Goal: Complete application form

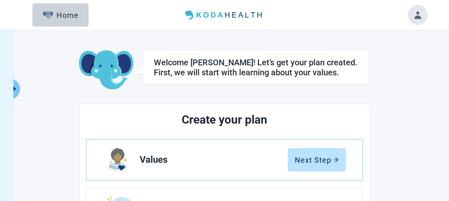
scroll to position [83, 0]
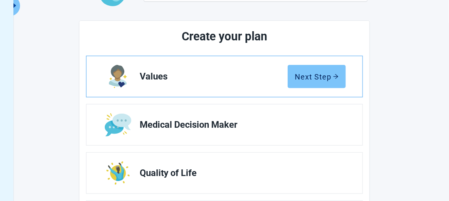
click at [312, 75] on div "Next Step" at bounding box center [317, 76] width 44 height 8
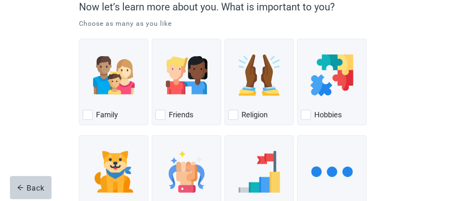
scroll to position [72, 0]
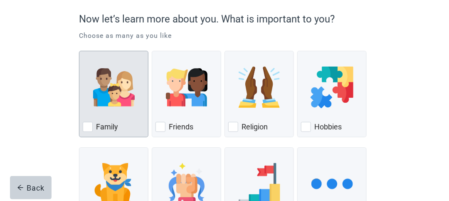
click at [121, 94] on img "Family, checkbox, not checked" at bounding box center [114, 88] width 42 height 42
click at [79, 51] on input "Family" at bounding box center [79, 51] width 0 height 0
checkbox input "true"
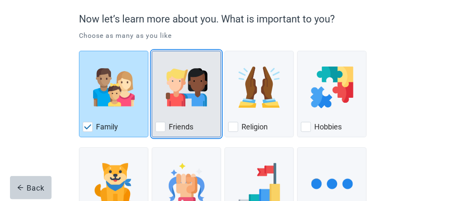
click at [176, 85] on img "Friends, checkbox, not checked" at bounding box center [187, 88] width 42 height 42
click at [152, 51] on input "Friends" at bounding box center [152, 51] width 0 height 0
checkbox input "true"
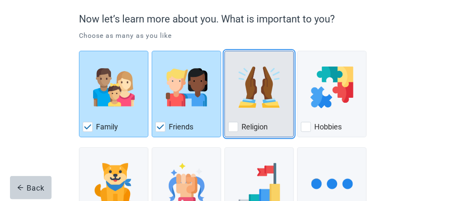
click at [256, 87] on img "Religion, checkbox, not checked" at bounding box center [260, 88] width 42 height 42
click at [225, 51] on input "Religion" at bounding box center [225, 51] width 0 height 0
checkbox input "true"
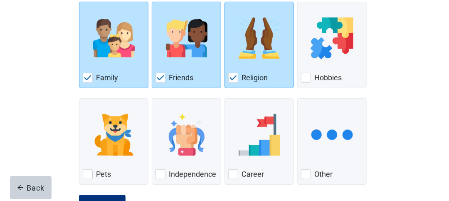
scroll to position [156, 0]
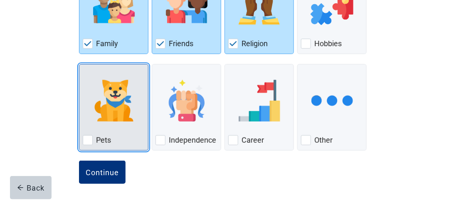
click at [117, 99] on img "Pets, checkbox, not checked" at bounding box center [114, 101] width 42 height 42
click at [79, 65] on input "Pets" at bounding box center [79, 64] width 0 height 0
checkbox input "true"
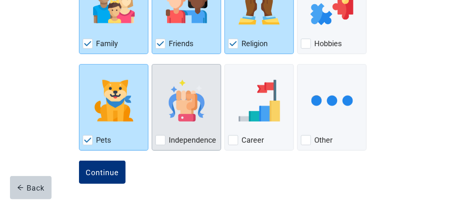
click at [187, 107] on img "Independence, checkbox, not checked" at bounding box center [187, 101] width 42 height 42
click at [152, 65] on input "Independence" at bounding box center [152, 64] width 0 height 0
checkbox input "true"
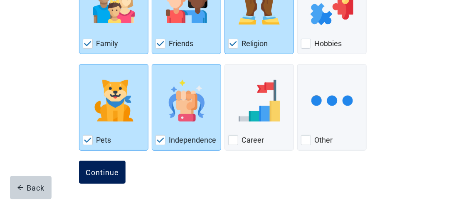
click at [117, 172] on div "Continue" at bounding box center [102, 172] width 33 height 8
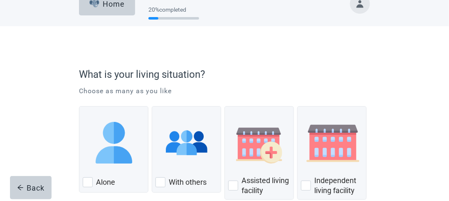
scroll to position [42, 0]
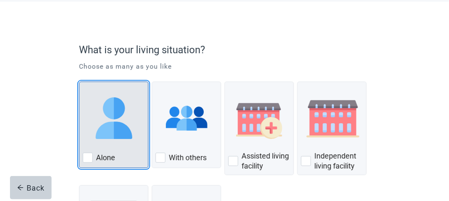
click at [112, 112] on img "Alone, checkbox, not checked" at bounding box center [114, 118] width 42 height 42
click at [79, 82] on input "Alone" at bounding box center [79, 82] width 0 height 0
checkbox input "true"
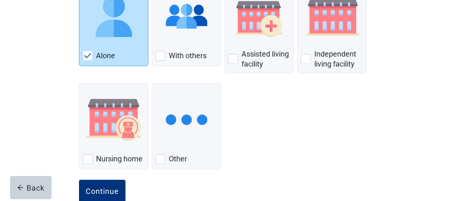
scroll to position [163, 0]
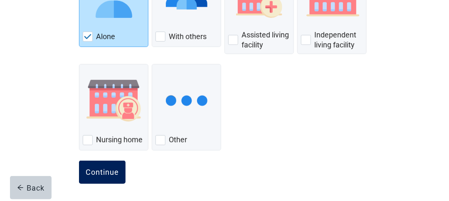
click at [104, 175] on div "Continue" at bounding box center [102, 172] width 33 height 8
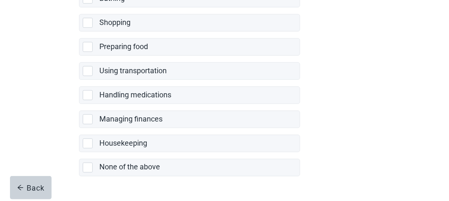
scroll to position [250, 0]
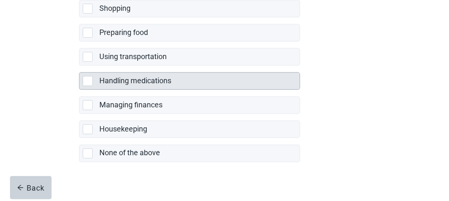
click at [90, 77] on div "Handling medications, checkbox, not selected" at bounding box center [88, 81] width 10 height 10
click at [79, 66] on input "Handling medications" at bounding box center [79, 66] width 0 height 0
checkbox input "true"
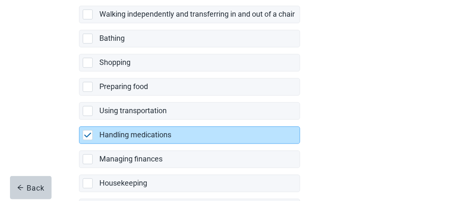
scroll to position [208, 0]
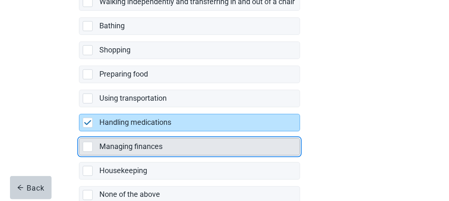
click at [89, 143] on div "Managing finances, checkbox, not selected" at bounding box center [88, 147] width 10 height 10
click at [79, 132] on input "Managing finances" at bounding box center [79, 132] width 0 height 0
checkbox input "true"
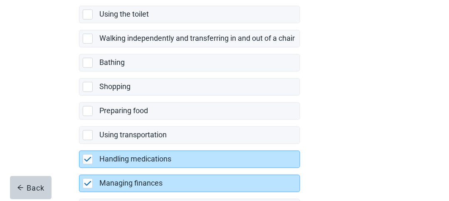
scroll to position [255, 0]
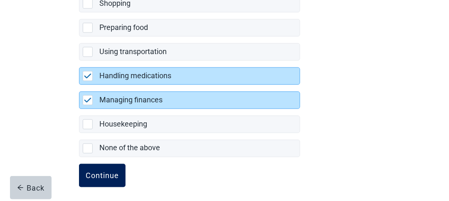
click at [113, 171] on div "Continue" at bounding box center [102, 175] width 33 height 8
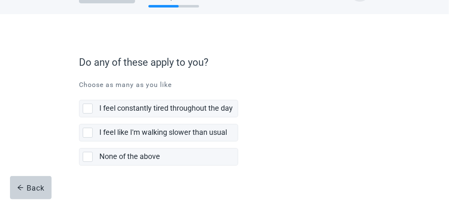
scroll to position [41, 0]
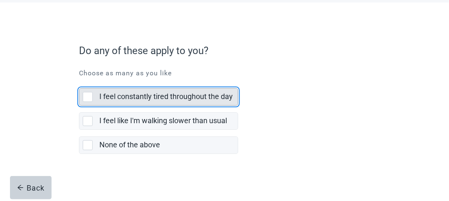
click at [89, 94] on div "I feel constantly tired throughout the day, checkbox, not selected" at bounding box center [88, 97] width 10 height 10
click at [79, 82] on input "I feel constantly tired throughout the day" at bounding box center [79, 82] width 0 height 0
checkbox input "true"
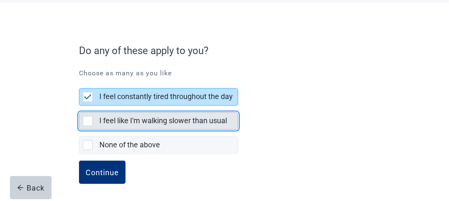
click at [86, 116] on div "I feel like I'm walking slower than usual, checkbox, not selected" at bounding box center [88, 121] width 10 height 10
click at [79, 106] on input "I feel like I'm walking slower than usual" at bounding box center [79, 106] width 0 height 0
checkbox input "true"
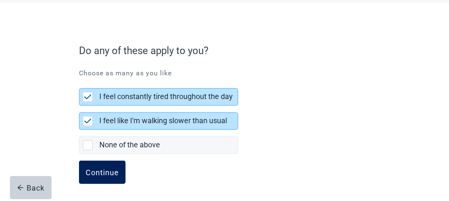
click at [105, 171] on div "Continue" at bounding box center [102, 172] width 33 height 8
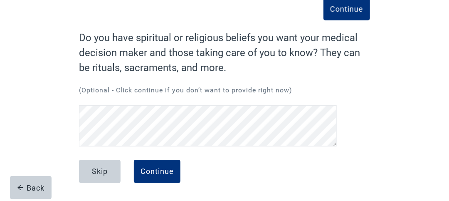
scroll to position [49, 0]
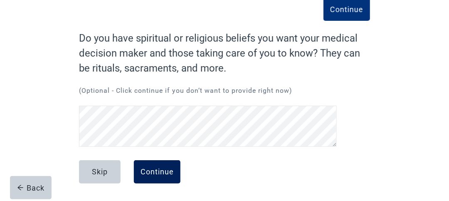
click at [171, 171] on div "Continue" at bounding box center [157, 172] width 33 height 8
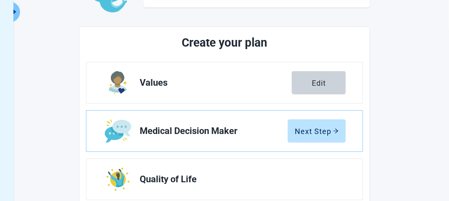
scroll to position [91, 0]
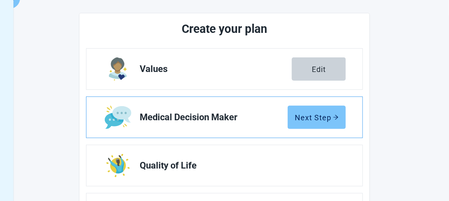
click at [316, 114] on div "Next Step" at bounding box center [317, 117] width 44 height 8
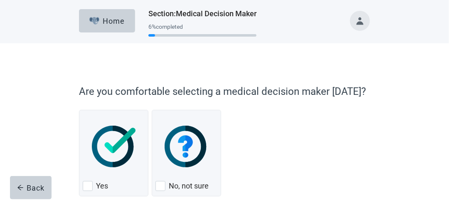
scroll to position [42, 0]
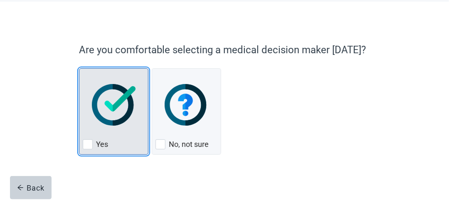
click at [109, 107] on img "Yes, checkbox, not checked" at bounding box center [114, 105] width 44 height 42
click at [79, 69] on input "Yes" at bounding box center [79, 68] width 0 height 0
checkbox input "true"
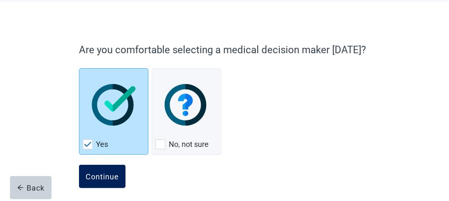
click at [105, 185] on button "Continue" at bounding box center [102, 176] width 47 height 23
click at [106, 175] on div "Continue" at bounding box center [102, 176] width 33 height 8
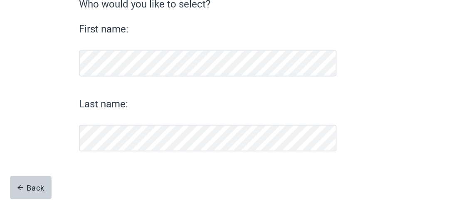
scroll to position [125, 0]
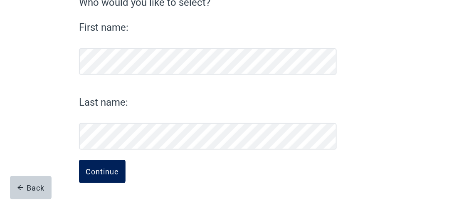
click at [109, 171] on div "Continue" at bounding box center [102, 171] width 33 height 8
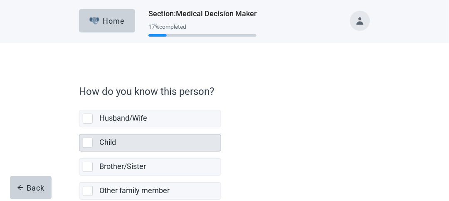
click at [127, 137] on div "Child" at bounding box center [157, 142] width 117 height 10
click at [79, 128] on input "Child" at bounding box center [79, 127] width 0 height 0
checkbox input "true"
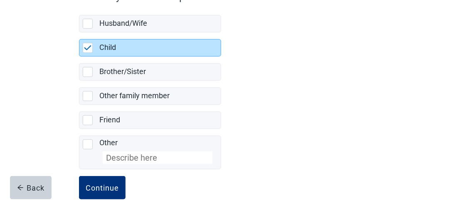
scroll to position [109, 0]
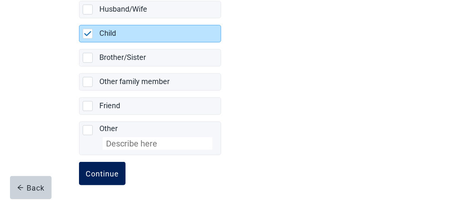
click at [114, 174] on div "Continue" at bounding box center [102, 173] width 33 height 8
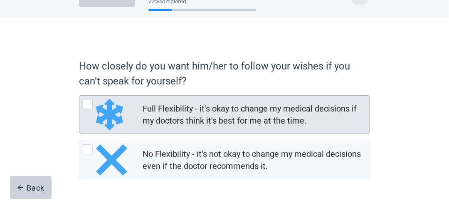
scroll to position [12, 0]
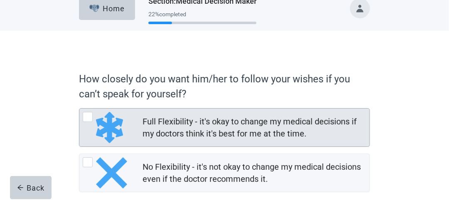
click at [258, 128] on div "Full Flexibility - it's okay to change my medical decisions if my doctors think…" at bounding box center [254, 128] width 222 height 24
click at [79, 109] on input "Full Flexibility - it's okay to change my medical decisions if my doctors think…" at bounding box center [79, 108] width 0 height 0
radio input "true"
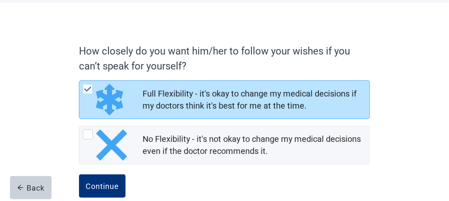
scroll to position [54, 0]
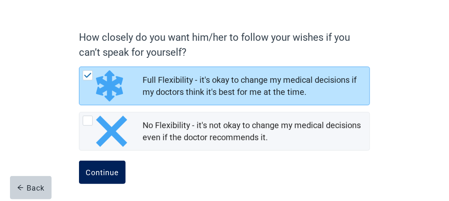
click at [116, 170] on div "Continue" at bounding box center [102, 172] width 33 height 8
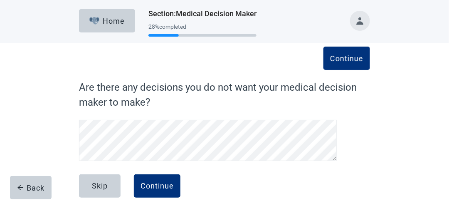
scroll to position [15, 0]
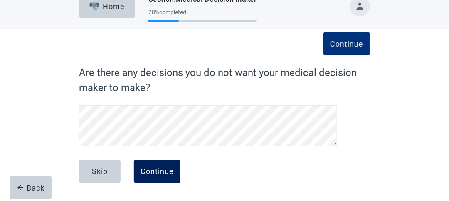
click at [157, 172] on div "Continue" at bounding box center [157, 171] width 33 height 8
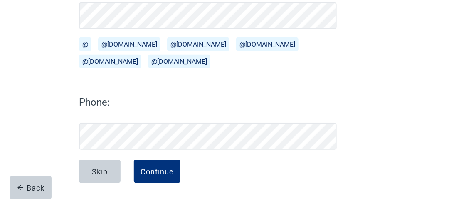
scroll to position [67, 0]
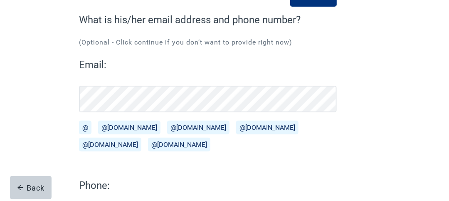
click at [127, 125] on button "@[DOMAIN_NAME]" at bounding box center [129, 128] width 62 height 14
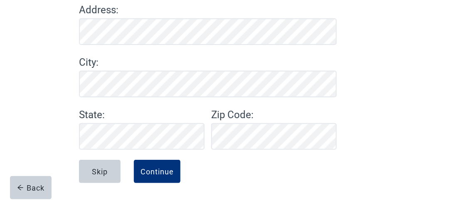
scroll to position [39, 0]
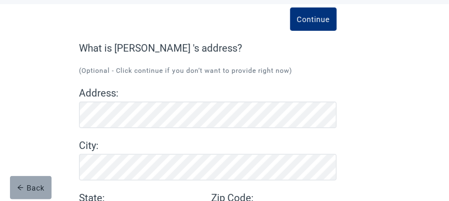
click at [28, 185] on div "Back" at bounding box center [31, 188] width 28 height 8
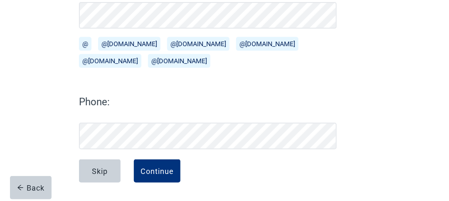
scroll to position [151, 0]
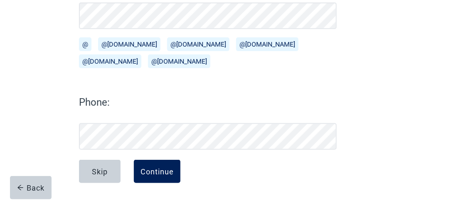
click at [147, 174] on div "Continue" at bounding box center [157, 171] width 33 height 8
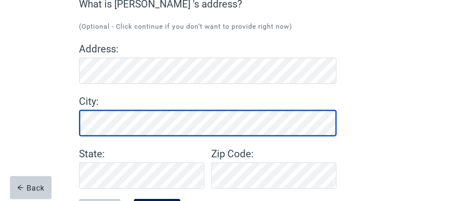
scroll to position [122, 0]
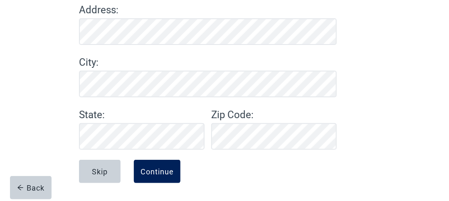
click at [158, 174] on div "Continue" at bounding box center [157, 171] width 33 height 8
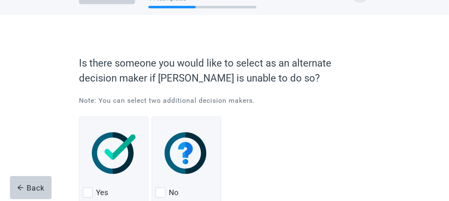
scroll to position [42, 0]
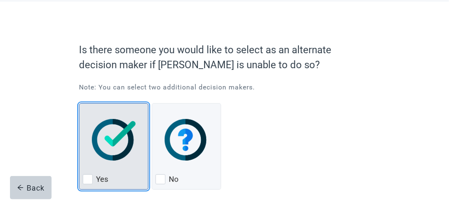
click at [118, 138] on img "Yes, checkbox, not checked" at bounding box center [114, 140] width 44 height 42
click at [79, 104] on input "Yes" at bounding box center [79, 103] width 0 height 0
checkbox input "true"
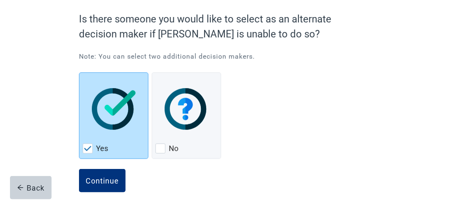
scroll to position [82, 0]
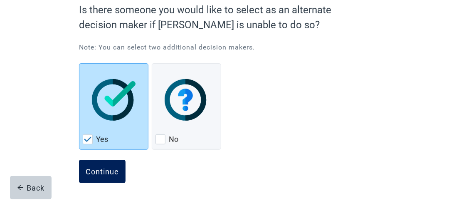
click at [97, 164] on button "Continue" at bounding box center [102, 171] width 47 height 23
click at [102, 171] on div "Continue" at bounding box center [102, 171] width 33 height 8
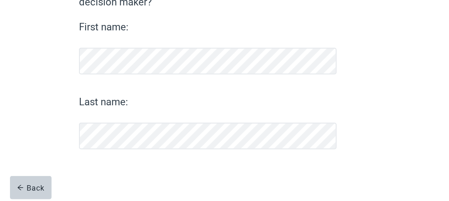
scroll to position [100, 0]
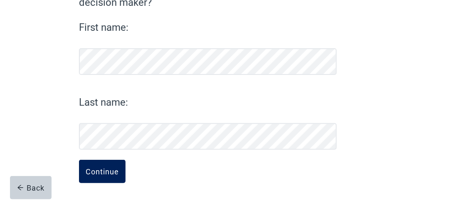
click at [104, 173] on div "Continue" at bounding box center [102, 171] width 33 height 8
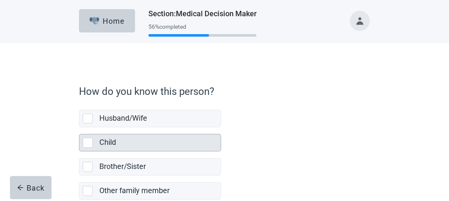
click at [89, 143] on div "Child, checkbox, not selected" at bounding box center [88, 143] width 10 height 10
click at [79, 128] on input "Child" at bounding box center [79, 127] width 0 height 0
checkbox input "true"
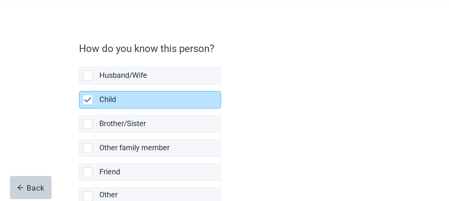
scroll to position [109, 0]
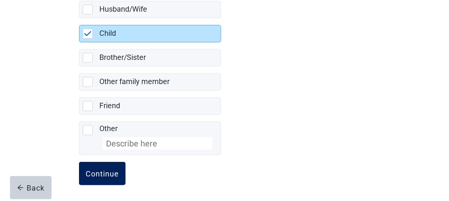
click at [110, 172] on div "Continue" at bounding box center [102, 173] width 33 height 8
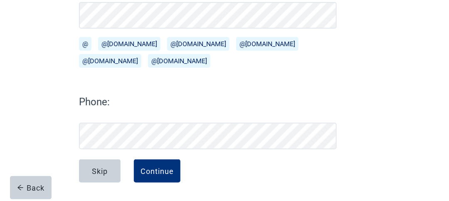
scroll to position [151, 0]
click at [132, 41] on button "@[DOMAIN_NAME]" at bounding box center [129, 44] width 62 height 14
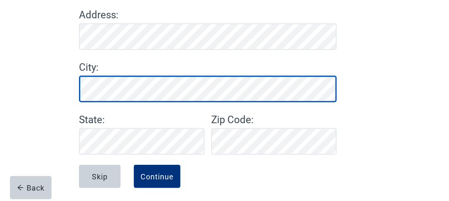
scroll to position [122, 0]
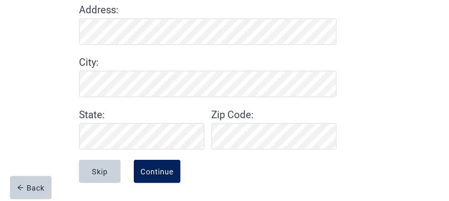
click at [165, 169] on div "Continue" at bounding box center [157, 171] width 33 height 8
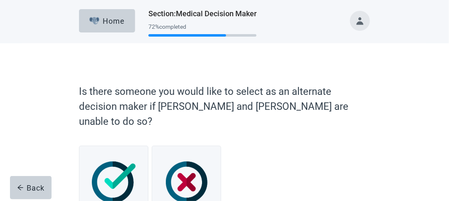
scroll to position [42, 0]
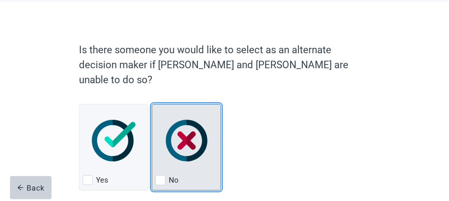
click at [198, 126] on img "No, checkbox, not checked" at bounding box center [187, 141] width 42 height 42
click at [152, 104] on input "No" at bounding box center [152, 104] width 0 height 0
checkbox input "true"
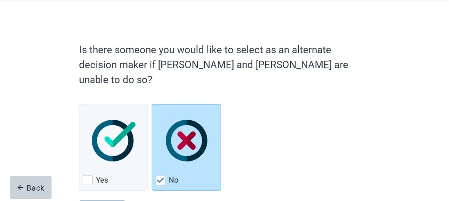
scroll to position [67, 0]
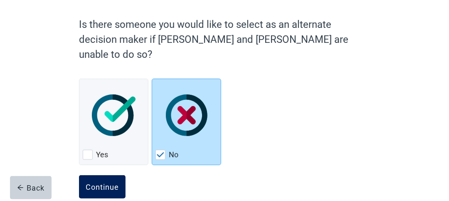
click at [95, 183] on div "Continue" at bounding box center [102, 187] width 33 height 8
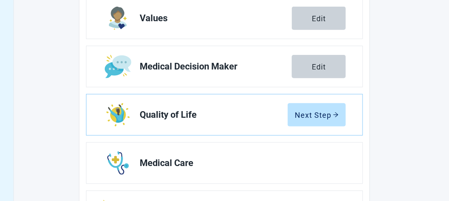
scroll to position [150, 0]
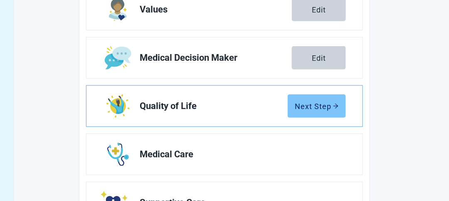
click at [315, 104] on div "Next Step" at bounding box center [317, 106] width 44 height 8
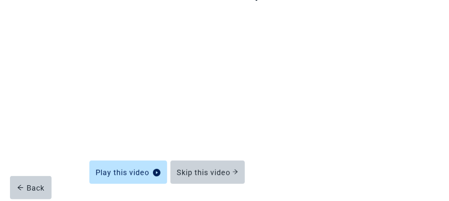
scroll to position [93, 0]
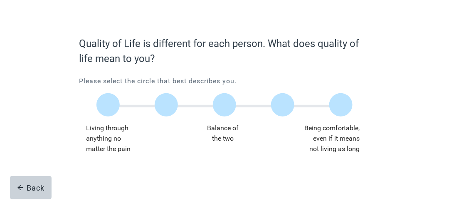
scroll to position [43, 0]
click at [345, 101] on label "Main content" at bounding box center [341, 105] width 23 height 23
click at [341, 105] on input "Quality of life scale: 100 out of 100. Being comfortable, even if it means not …" at bounding box center [341, 105] width 0 height 0
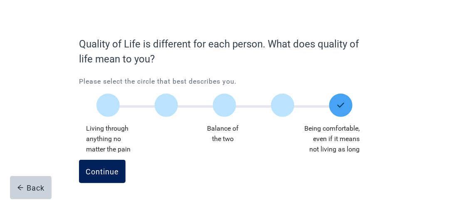
click at [107, 177] on button "Continue" at bounding box center [102, 171] width 47 height 23
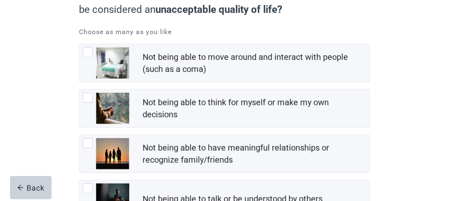
scroll to position [83, 0]
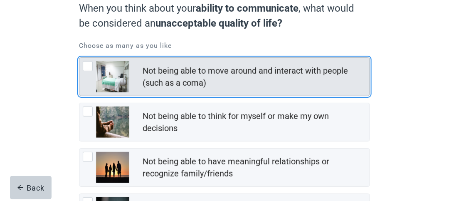
click at [87, 69] on div "Not being able to move around and interact with people (such as a coma), checkb…" at bounding box center [88, 66] width 10 height 10
click at [79, 58] on input "Not being able to move around and interact with people (such as a coma)" at bounding box center [79, 57] width 0 height 0
checkbox input "true"
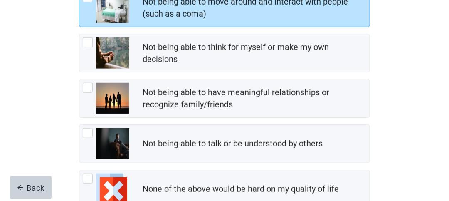
scroll to position [166, 0]
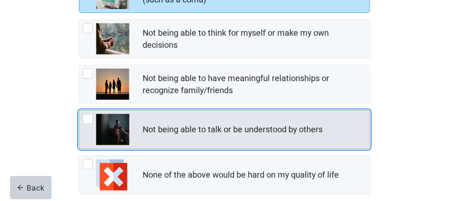
click at [110, 125] on img "Not being able to talk or be understood by others, checkbox, not checked" at bounding box center [112, 129] width 33 height 31
click at [79, 111] on input "Not being able to talk or be understood by others" at bounding box center [79, 110] width 0 height 0
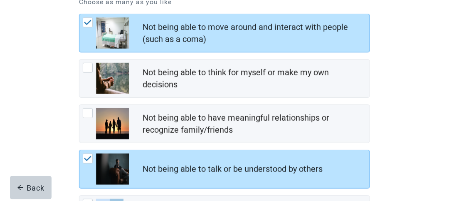
scroll to position [126, 0]
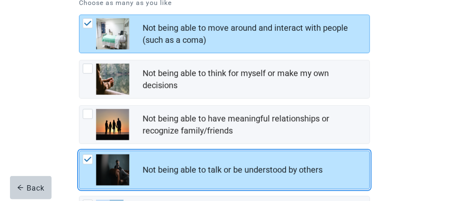
click at [87, 157] on img "Not being able to talk or be understood by others, checkbox, checked" at bounding box center [87, 159] width 7 height 5
click at [79, 151] on input "Not being able to talk or be understood by others" at bounding box center [79, 151] width 0 height 0
checkbox input "false"
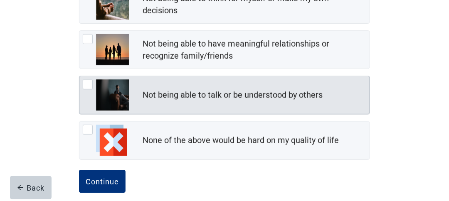
scroll to position [209, 0]
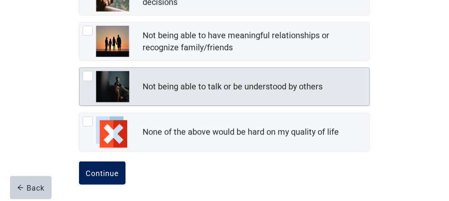
click at [107, 176] on button "Continue" at bounding box center [102, 172] width 47 height 23
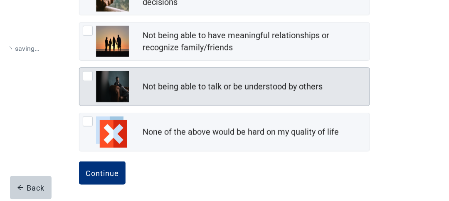
scroll to position [188, 0]
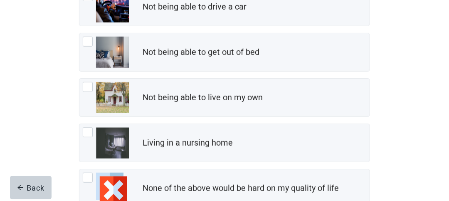
scroll to position [166, 0]
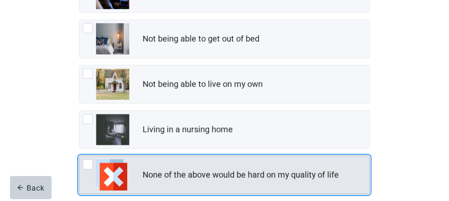
click at [114, 174] on img "None of the above would be hard on my quality of life, checkbox, not checked" at bounding box center [111, 174] width 31 height 31
click at [79, 156] on input "None of the above would be hard on my quality of life" at bounding box center [79, 156] width 0 height 0
checkbox input "true"
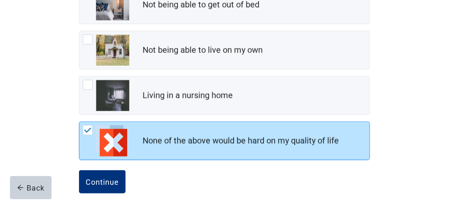
scroll to position [209, 0]
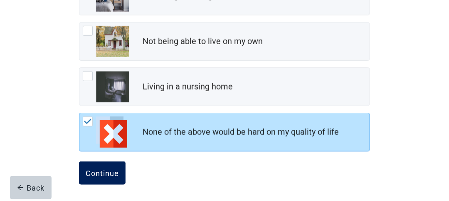
click at [115, 169] on div "Continue" at bounding box center [102, 173] width 33 height 8
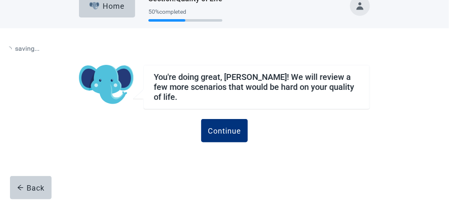
scroll to position [15, 0]
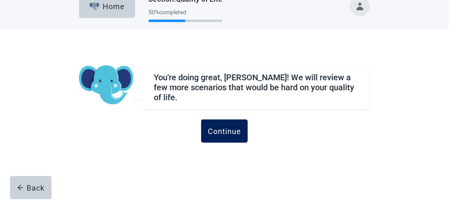
click at [229, 119] on button "Continue" at bounding box center [224, 130] width 47 height 23
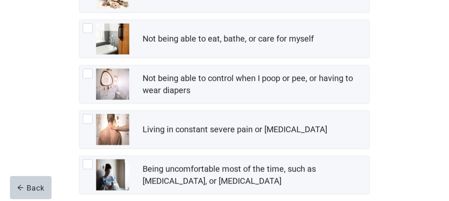
scroll to position [208, 0]
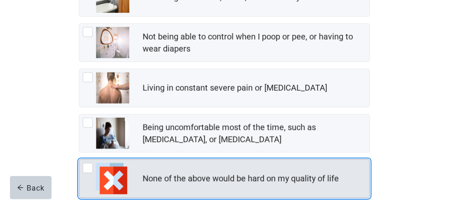
click at [117, 173] on img "None of the above would be hard on my quality of life, checkbox, not checked" at bounding box center [111, 178] width 31 height 31
click at [79, 160] on input "None of the above would be hard on my quality of life" at bounding box center [79, 159] width 0 height 0
checkbox input "true"
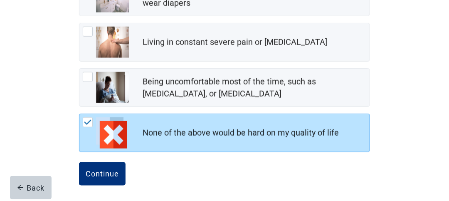
scroll to position [254, 0]
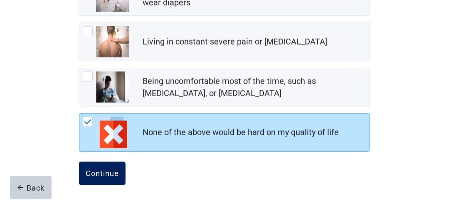
click at [114, 171] on div "Continue" at bounding box center [102, 173] width 33 height 8
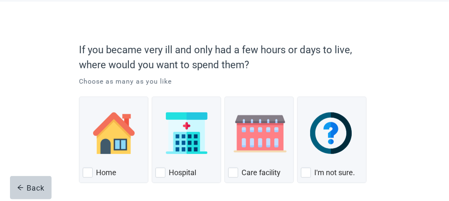
scroll to position [75, 0]
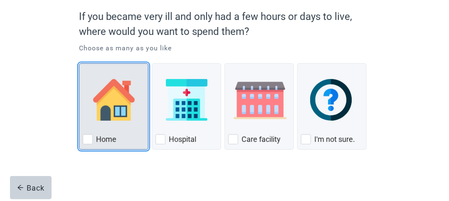
click at [97, 102] on img "Home, checkbox, not checked" at bounding box center [114, 100] width 42 height 42
click at [79, 64] on input "Home" at bounding box center [79, 63] width 0 height 0
checkbox input "true"
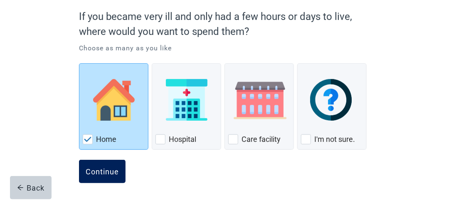
click at [110, 176] on button "Continue" at bounding box center [102, 171] width 47 height 23
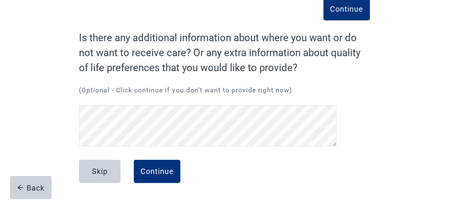
scroll to position [49, 0]
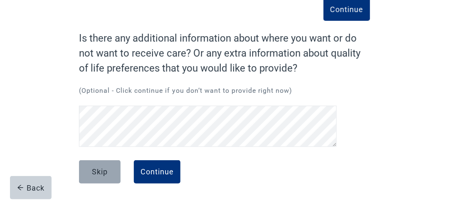
click at [101, 176] on button "Skip" at bounding box center [100, 171] width 42 height 23
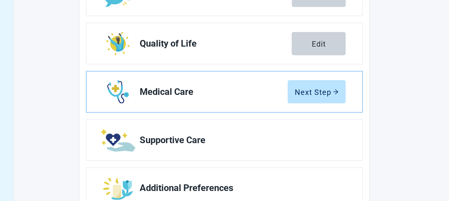
scroll to position [203, 0]
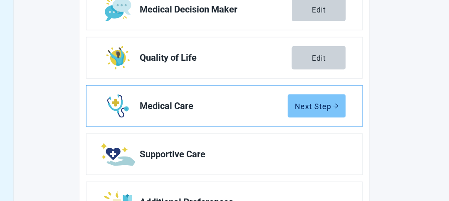
click at [317, 104] on div "Next Step" at bounding box center [317, 106] width 44 height 8
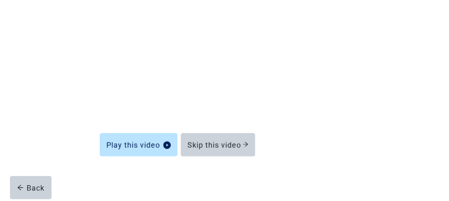
scroll to position [78, 0]
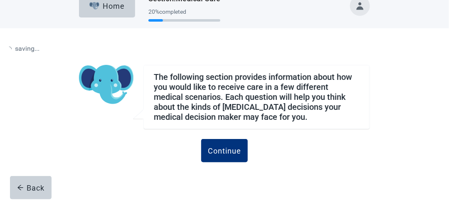
scroll to position [15, 0]
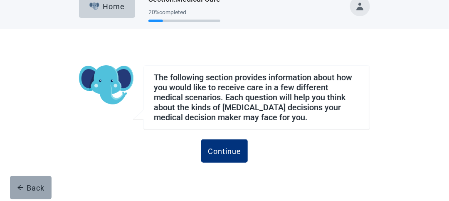
click at [39, 194] on button "Back" at bounding box center [31, 187] width 42 height 23
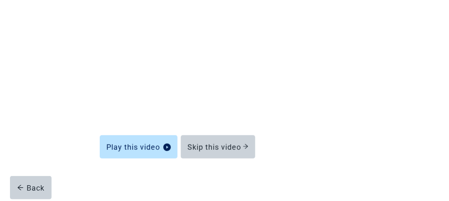
scroll to position [119, 0]
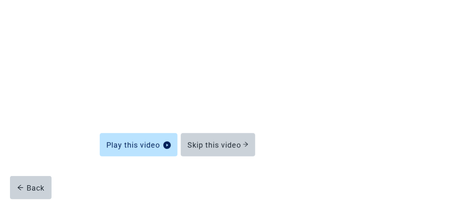
click at [381, 120] on div "Introduction to [MEDICAL_DATA] Treatments Play this video Skip this video Back" at bounding box center [225, 70] width 350 height 261
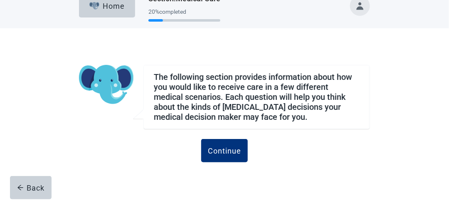
scroll to position [15, 0]
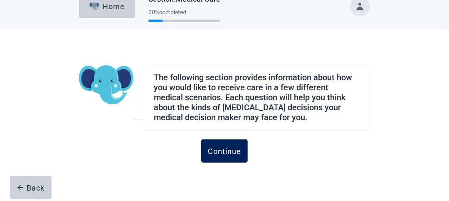
click at [238, 147] on div "Continue" at bounding box center [224, 151] width 33 height 8
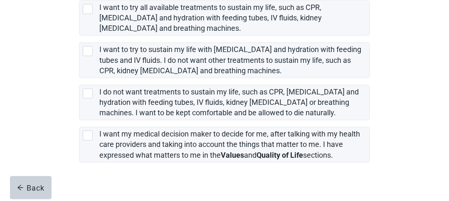
scroll to position [236, 0]
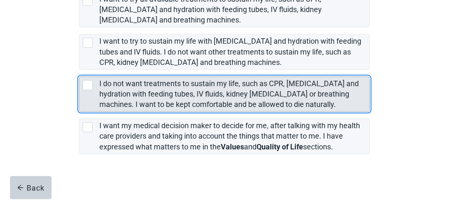
click at [87, 85] on div "I do not want treatments to sustain my life, such as CPR, artificial feeding an…" at bounding box center [88, 85] width 10 height 10
click at [79, 70] on input "I do not want treatments to sustain my life, such as CPR, [MEDICAL_DATA] and hy…" at bounding box center [79, 70] width 0 height 0
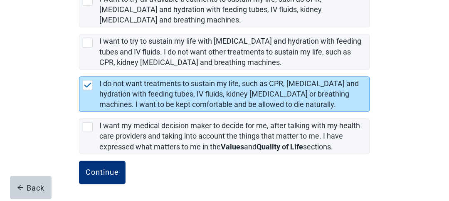
click at [87, 85] on img "I do not want treatments to sustain my life, such as CPR, artificial feeding an…" at bounding box center [87, 85] width 7 height 5
click at [79, 70] on input "I do not want treatments to sustain my life, such as CPR, [MEDICAL_DATA] and hy…" at bounding box center [79, 70] width 0 height 0
checkbox input "true"
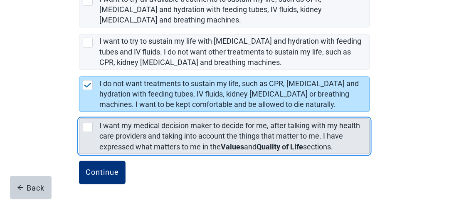
click at [89, 127] on div "[object Object], checkbox, not selected" at bounding box center [88, 127] width 10 height 10
click at [79, 112] on input "I want my medical decision maker to decide for me, after talking with my health…" at bounding box center [79, 112] width 0 height 0
checkbox input "true"
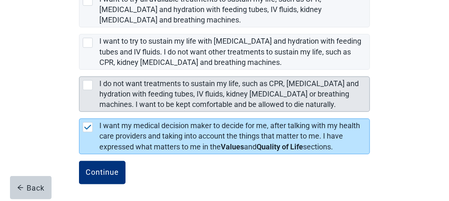
click at [84, 85] on div "I do not want treatments to sustain my life, such as CPR, artificial feeding an…" at bounding box center [88, 85] width 10 height 10
click at [79, 70] on input "I do not want treatments to sustain my life, such as CPR, [MEDICAL_DATA] and hy…" at bounding box center [79, 70] width 0 height 0
checkbox input "true"
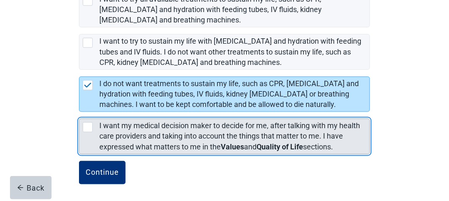
click at [90, 127] on div "[object Object], checkbox, not selected" at bounding box center [88, 127] width 10 height 10
click at [79, 112] on input "I want my medical decision maker to decide for me, after talking with my health…" at bounding box center [79, 112] width 0 height 0
checkbox input "true"
checkbox input "false"
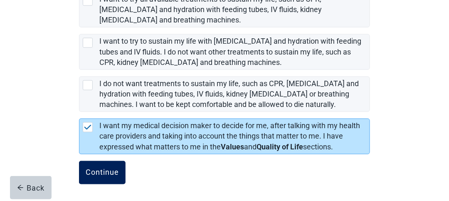
click at [106, 172] on div "Continue" at bounding box center [102, 173] width 33 height 8
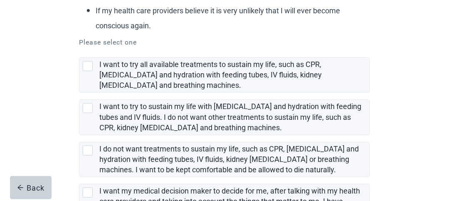
scroll to position [166, 0]
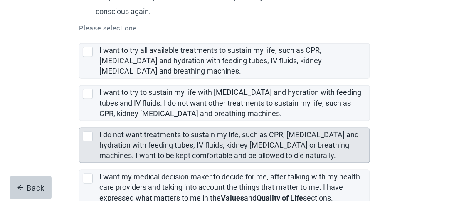
click at [90, 133] on div "I do not want treatments to sustain my life, such as CPR, artificial feeding an…" at bounding box center [88, 137] width 10 height 10
click at [79, 122] on input "I do not want treatments to sustain my life, such as CPR, [MEDICAL_DATA] and hy…" at bounding box center [79, 121] width 0 height 0
checkbox input "true"
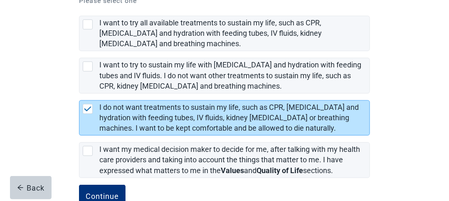
scroll to position [208, 0]
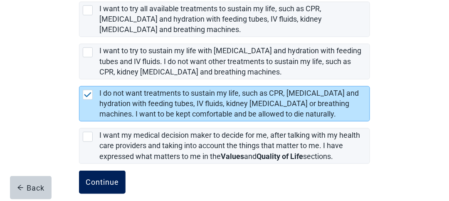
click at [110, 184] on div "Continue" at bounding box center [102, 182] width 33 height 8
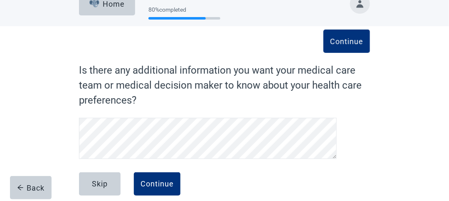
scroll to position [29, 0]
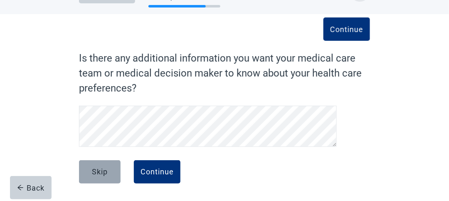
click at [106, 172] on div "Skip" at bounding box center [100, 172] width 16 height 8
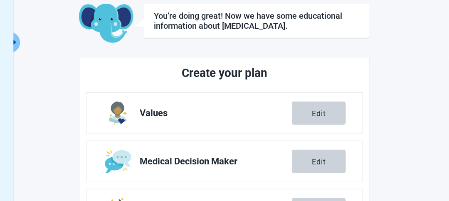
scroll to position [32, 0]
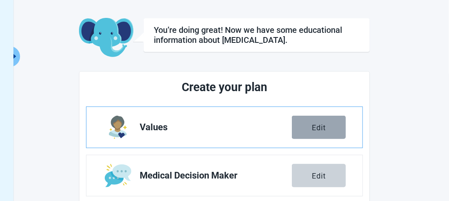
click at [332, 124] on button "Edit" at bounding box center [319, 127] width 54 height 23
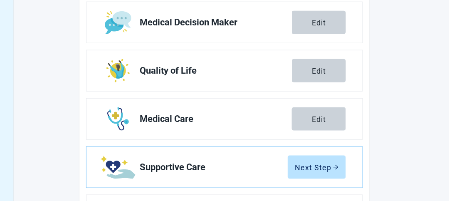
scroll to position [199, 0]
